Goal: Find contact information: Find contact information

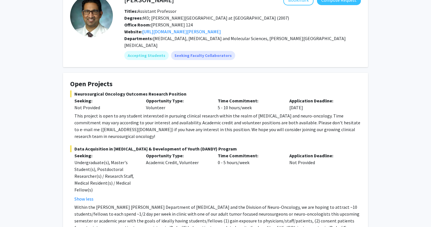
scroll to position [38, 0]
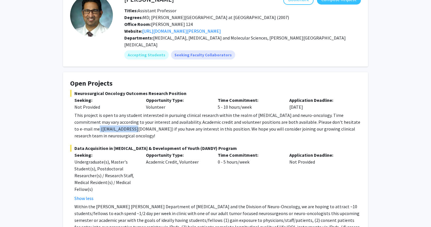
drag, startPoint x: 76, startPoint y: 123, endPoint x: 116, endPoint y: 123, distance: 39.6
click at [116, 123] on div "This project is open to any student interested in pursuing clinical research wi…" at bounding box center [217, 125] width 286 height 27
copy div "dmukher1@jhmi.edu"
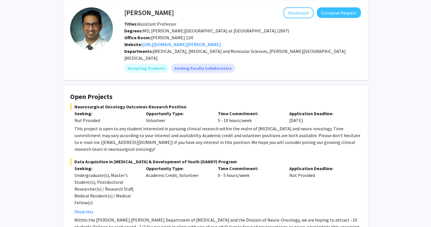
drag, startPoint x: 124, startPoint y: 12, endPoint x: 177, endPoint y: 12, distance: 52.7
click at [177, 12] on div "Raj Mukherjee Bookmark Compose Request" at bounding box center [242, 12] width 245 height 11
drag, startPoint x: 171, startPoint y: 12, endPoint x: 126, endPoint y: 12, distance: 45.6
click at [126, 12] on div "Raj Mukherjee Bookmark Compose Request" at bounding box center [242, 12] width 245 height 11
copy h4 "[PERSON_NAME]"
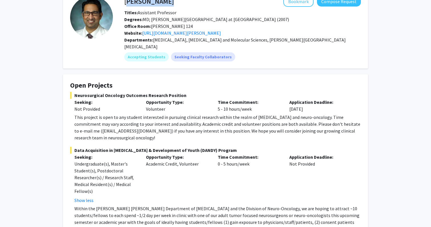
scroll to position [36, 0]
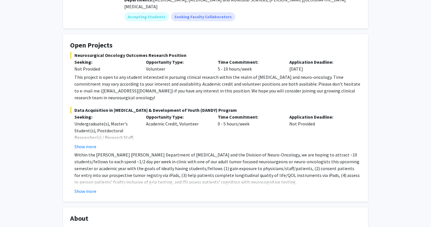
scroll to position [75, 0]
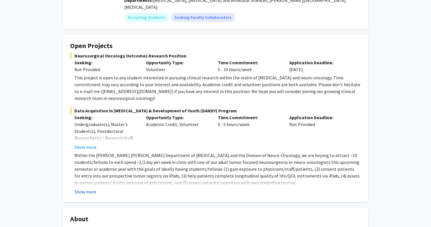
click at [84, 189] on button "Show more" at bounding box center [85, 192] width 22 height 7
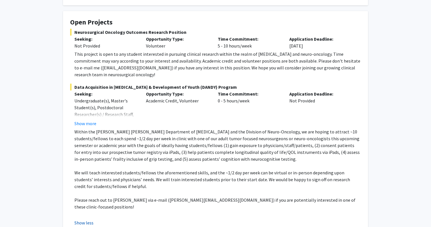
scroll to position [103, 0]
